Goal: Use online tool/utility: Use online tool/utility

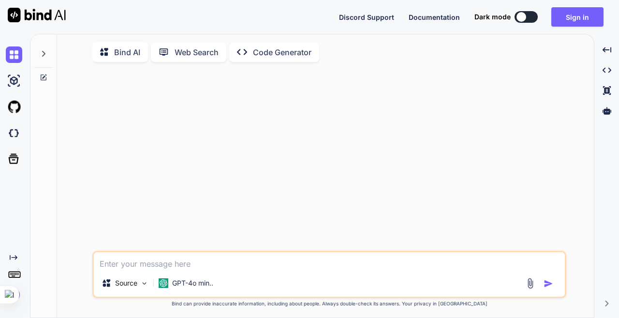
click at [14, 256] on icon "Created with Pixso." at bounding box center [14, 258] width 8 height 8
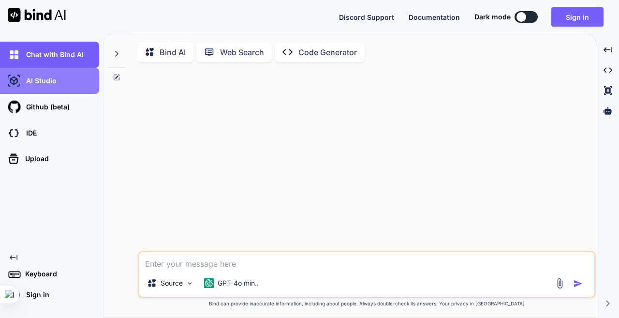
click at [65, 86] on div "AI Studio" at bounding box center [52, 81] width 93 height 16
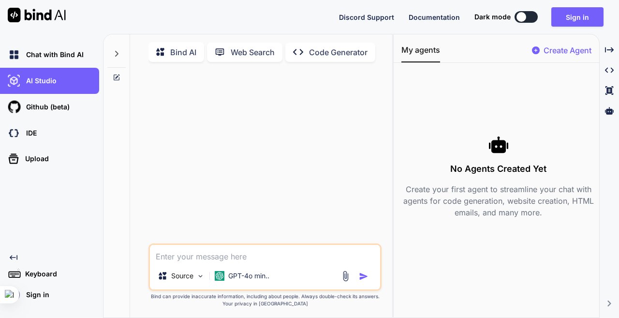
click at [245, 54] on p "Web Search" at bounding box center [253, 52] width 44 height 12
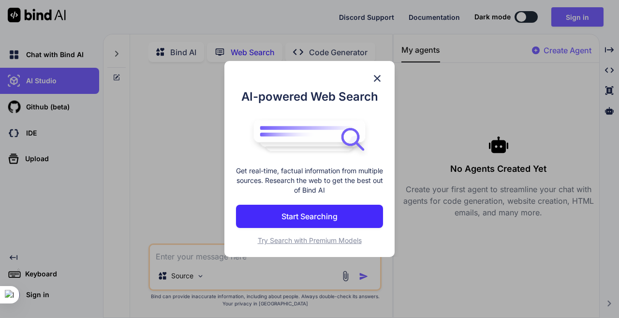
scroll to position [4, 0]
click at [365, 228] on button "Start Searching" at bounding box center [309, 216] width 147 height 23
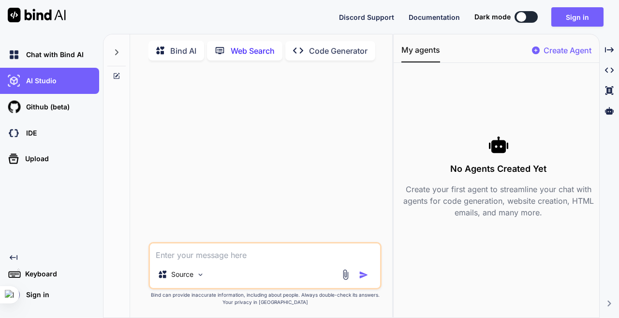
click at [119, 49] on icon at bounding box center [117, 52] width 8 height 8
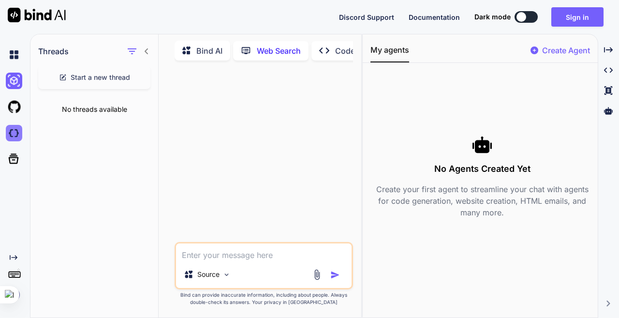
click at [14, 137] on img at bounding box center [14, 133] width 16 height 16
click at [560, 16] on button "Sign in" at bounding box center [578, 16] width 52 height 19
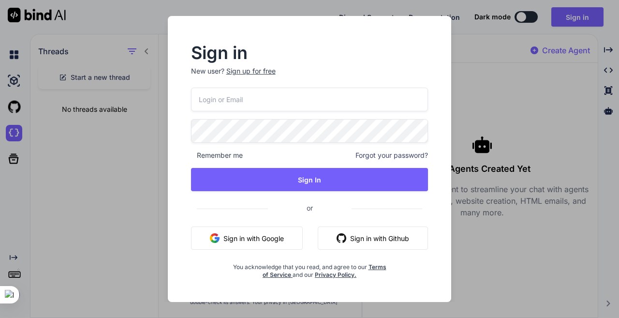
click at [283, 242] on button "Sign in with Google" at bounding box center [247, 237] width 112 height 23
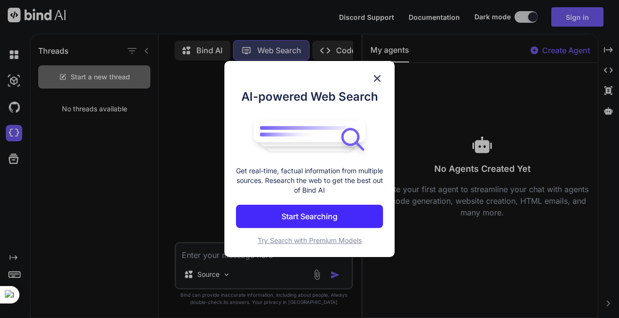
type textarea "x"
click at [359, 222] on button "Start Searching" at bounding box center [309, 216] width 147 height 23
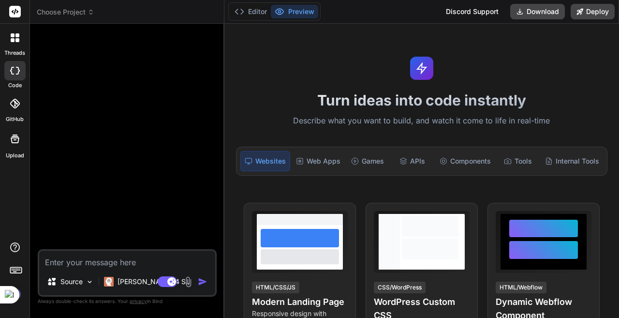
scroll to position [159, 0]
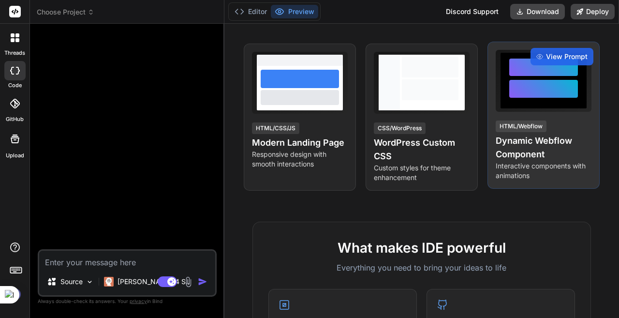
click at [582, 146] on h4 "Dynamic Webflow Component" at bounding box center [544, 147] width 96 height 27
click at [551, 88] on div at bounding box center [544, 89] width 69 height 18
click at [562, 54] on span "View Prompt" at bounding box center [567, 57] width 42 height 10
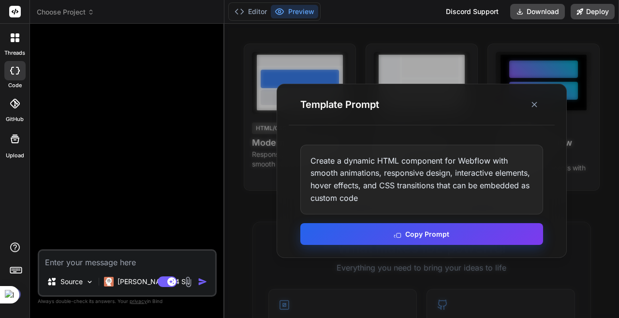
click at [471, 240] on button "Copy Prompt" at bounding box center [422, 234] width 243 height 22
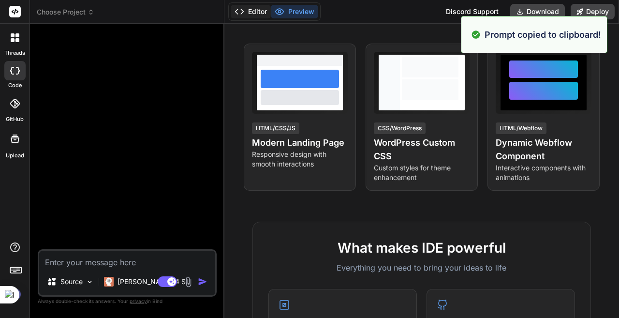
click at [256, 11] on button "Editor" at bounding box center [251, 12] width 40 height 14
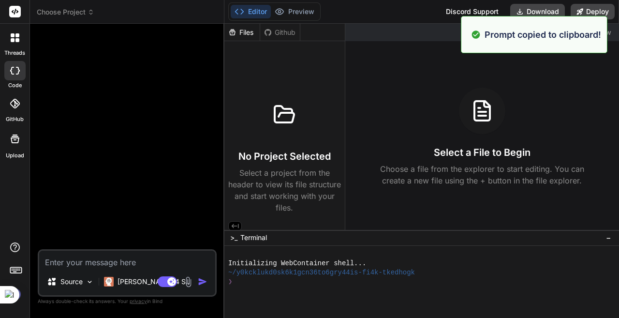
click at [377, 280] on div "❯" at bounding box center [417, 281] width 378 height 9
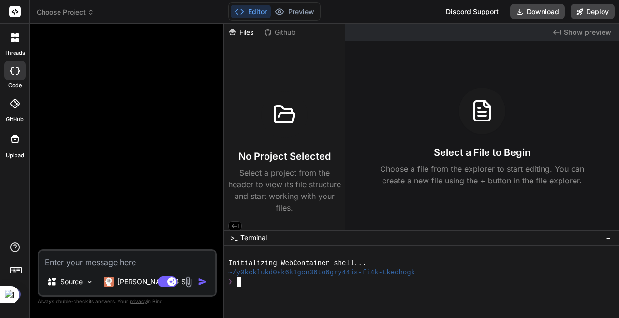
click at [85, 259] on textarea at bounding box center [127, 259] width 176 height 17
click at [140, 283] on p "Claude 4 S.." at bounding box center [154, 282] width 72 height 10
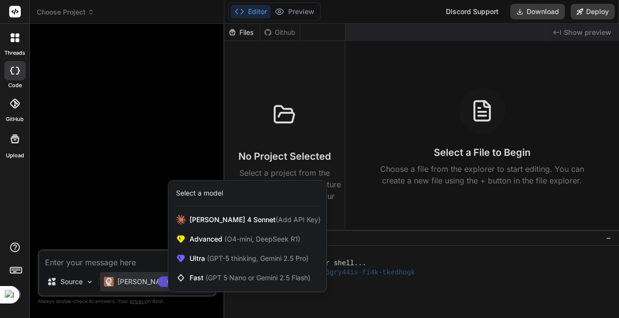
click at [140, 283] on div at bounding box center [309, 159] width 619 height 318
type textarea "x"
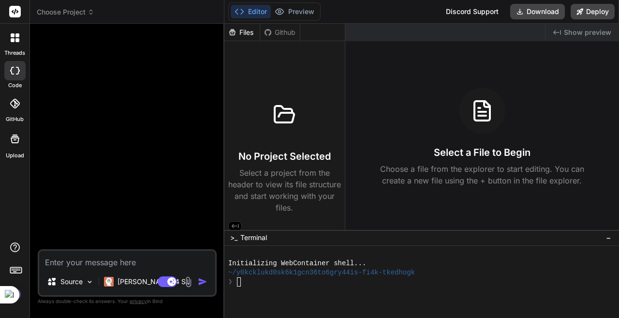
click at [190, 283] on img at bounding box center [188, 281] width 11 height 11
click at [280, 36] on div "Github" at bounding box center [280, 33] width 40 height 10
